Goal: Find specific page/section: Find specific page/section

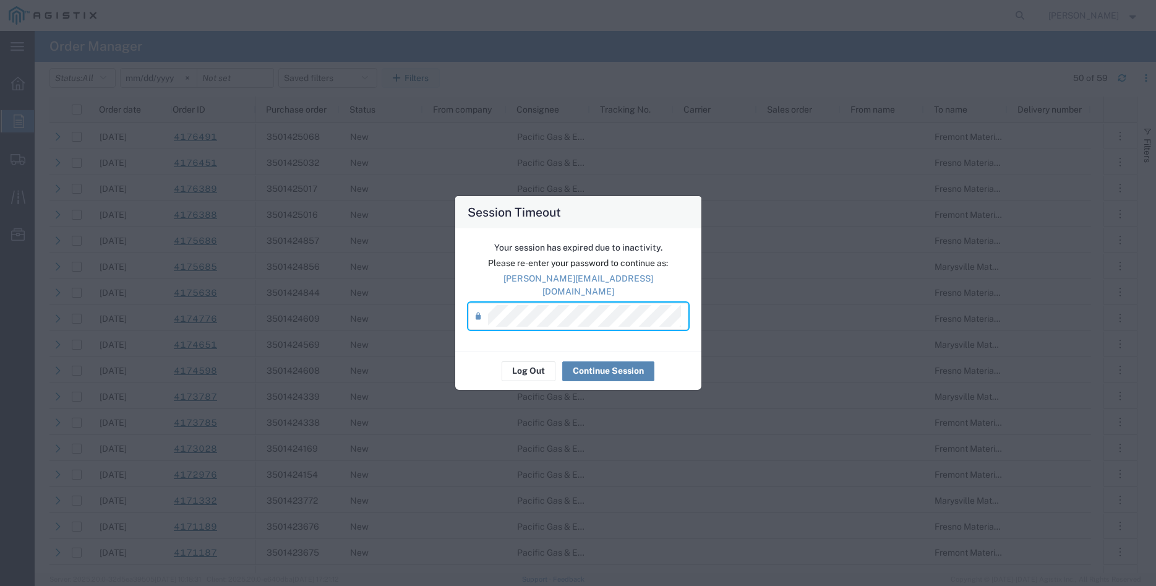
click at [596, 367] on button "Continue Session" at bounding box center [608, 371] width 92 height 20
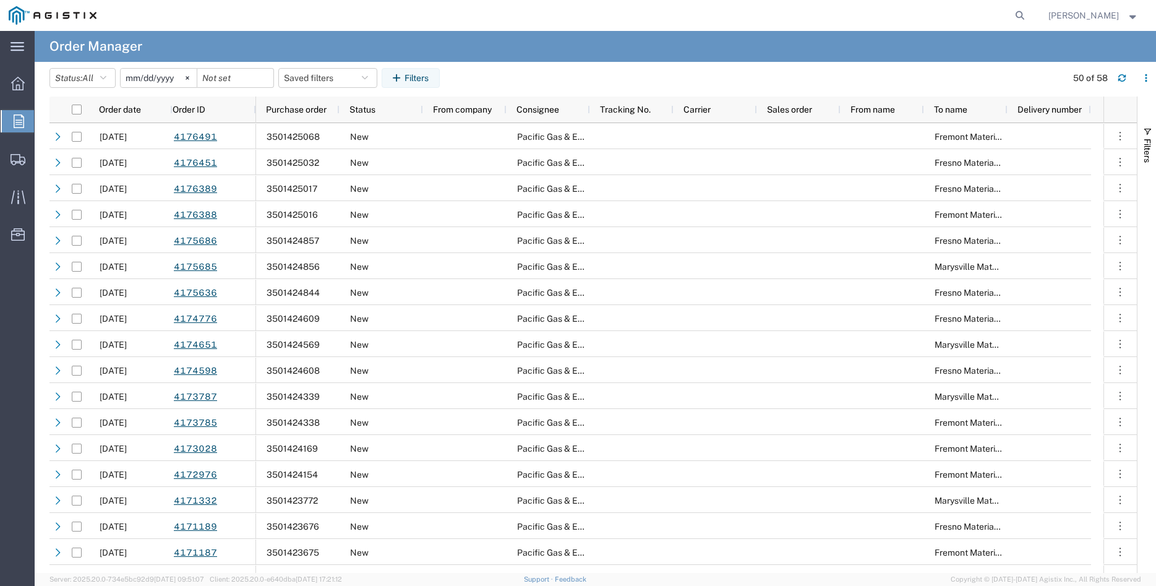
click at [20, 119] on icon at bounding box center [19, 121] width 11 height 14
